Goal: Find specific page/section: Find specific page/section

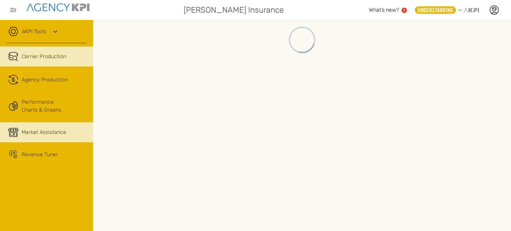
click at [48, 140] on link "Market Assistance" at bounding box center [46, 132] width 93 height 20
click at [71, 49] on link "Carrier Production" at bounding box center [46, 57] width 93 height 20
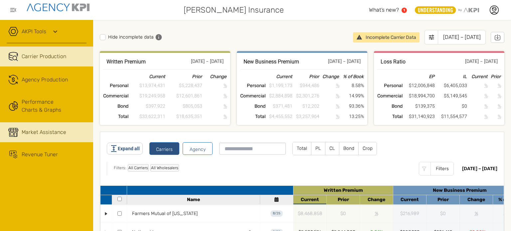
click at [45, 133] on div "Market Assistance" at bounding box center [44, 132] width 45 height 8
click at [74, 126] on link "Market Assistance" at bounding box center [46, 132] width 93 height 20
